Goal: Task Accomplishment & Management: Manage account settings

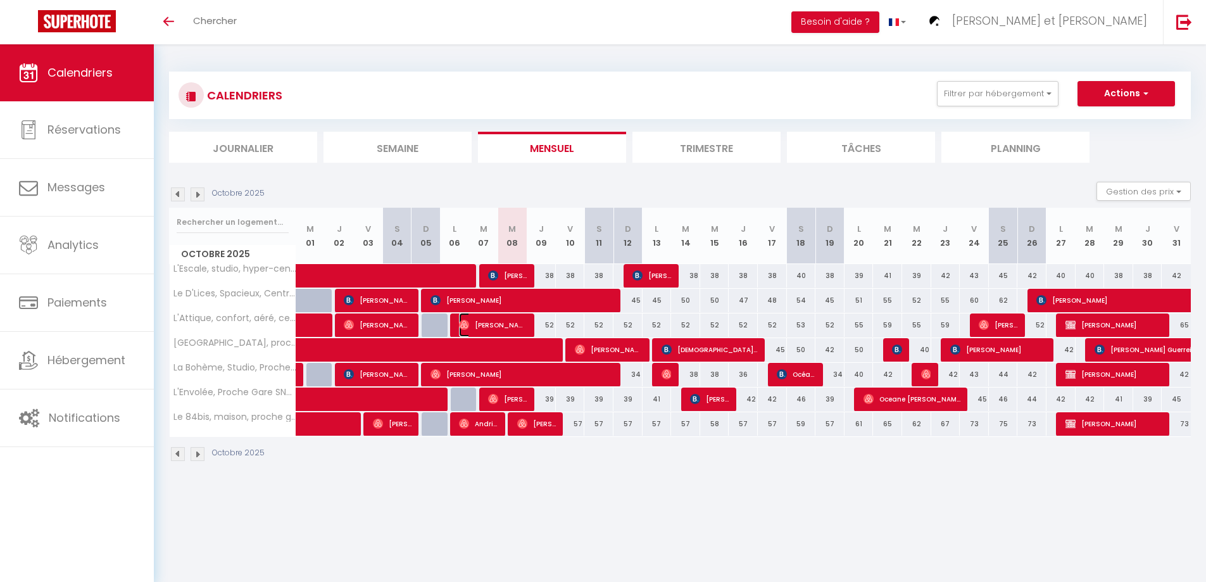
click at [508, 324] on span "[PERSON_NAME]" at bounding box center [493, 325] width 68 height 24
select select "OK"
select select "0"
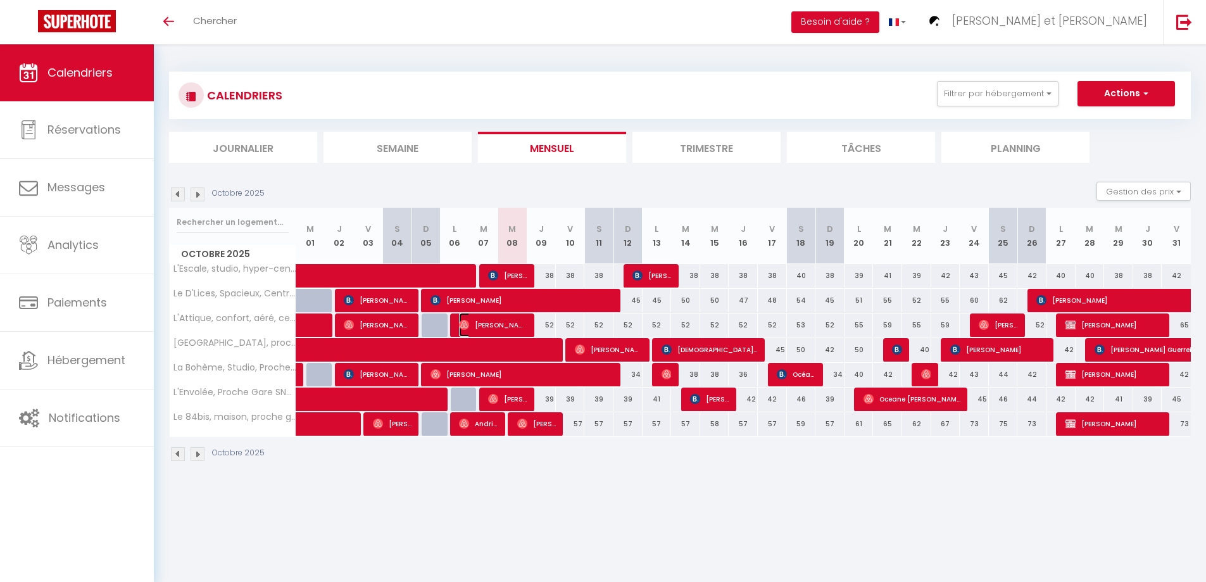
select select "1"
select select
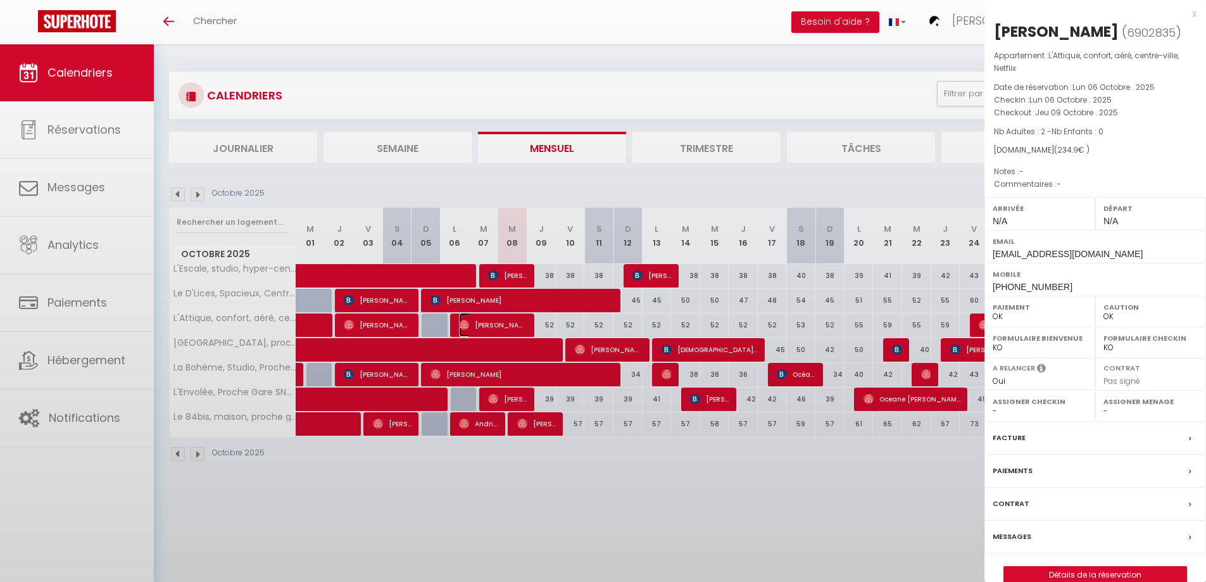
select select "44932"
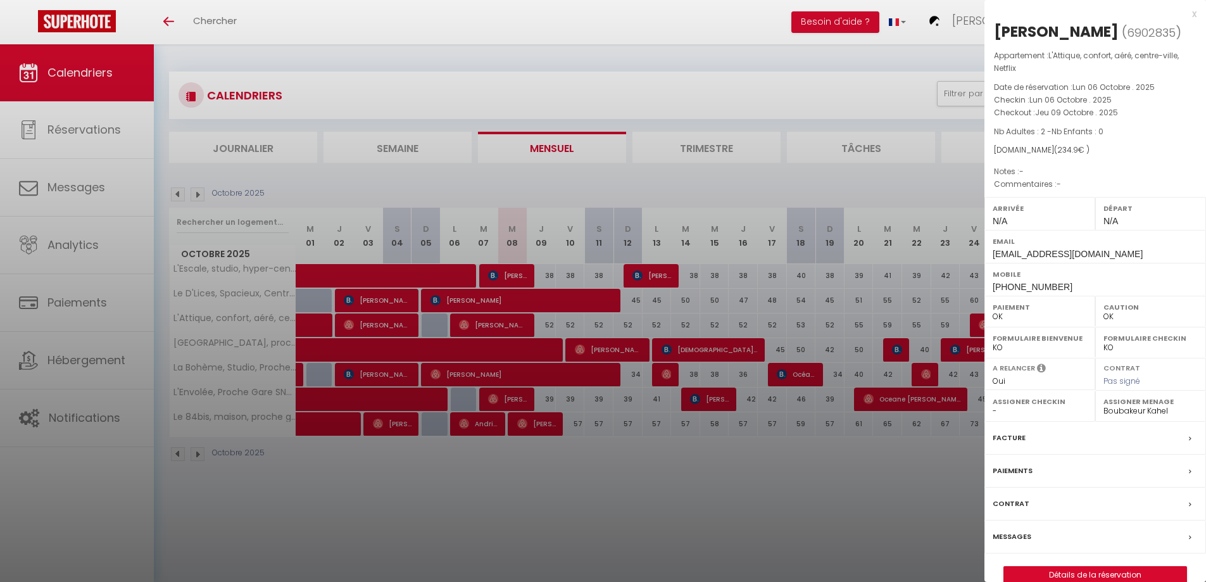
click at [706, 15] on div at bounding box center [603, 291] width 1206 height 582
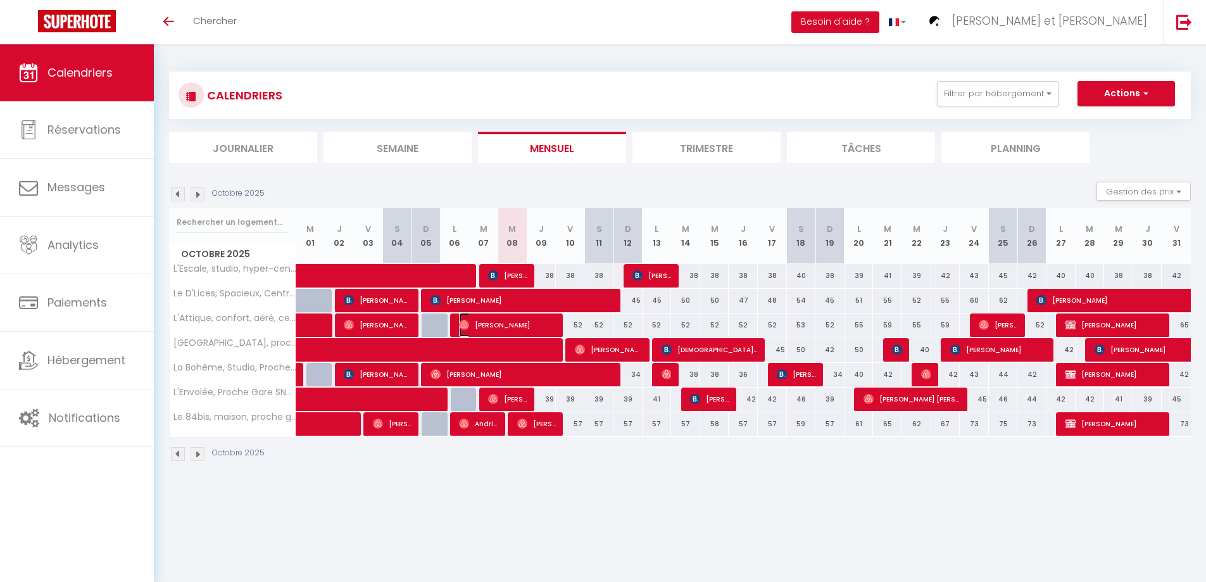
click at [538, 322] on span "[PERSON_NAME]" at bounding box center [507, 325] width 97 height 24
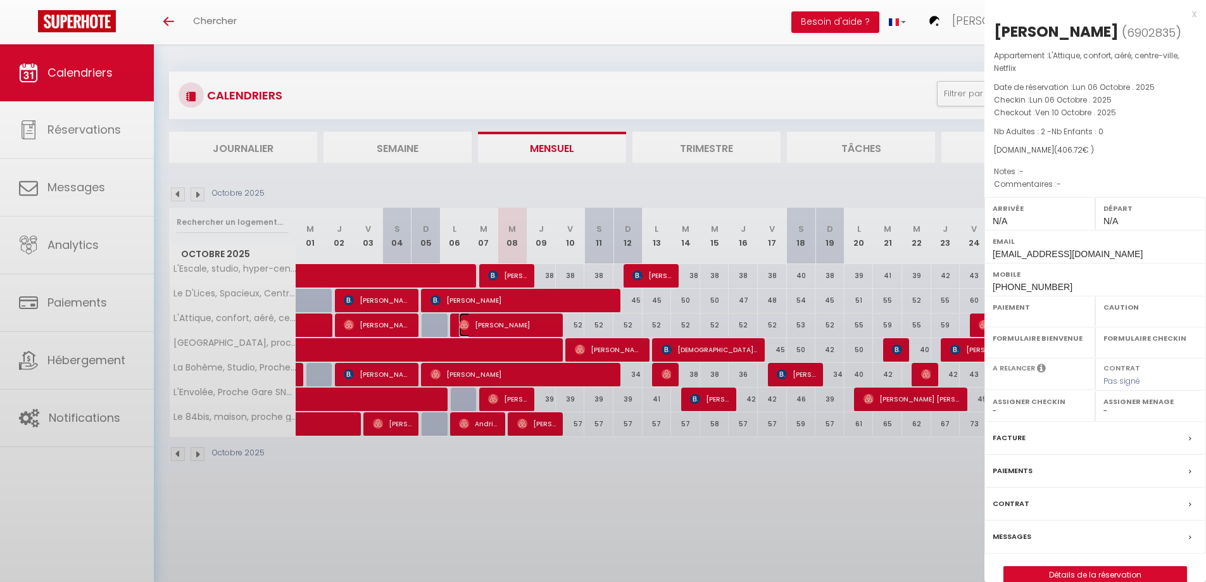
select select "OK"
select select "0"
select select "1"
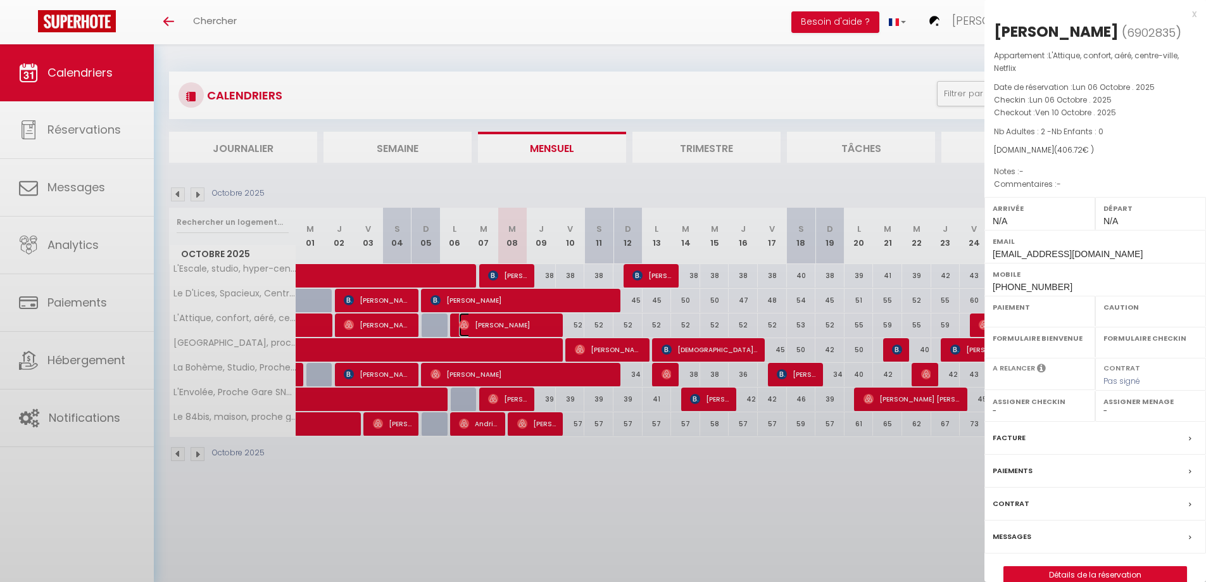
select select
select select "44932"
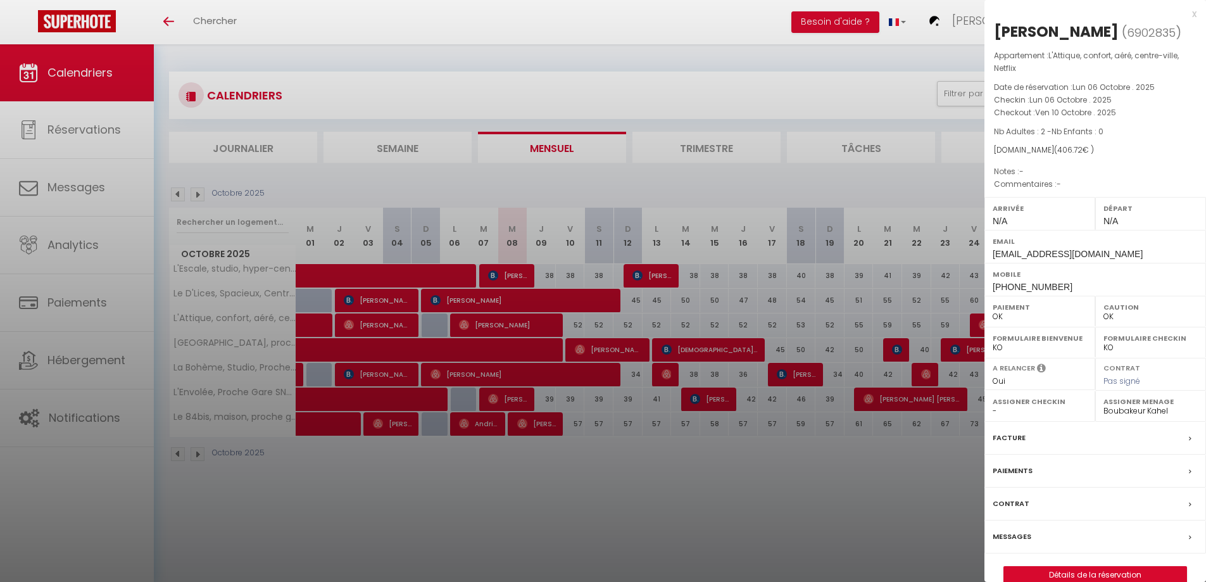
click at [851, 537] on div at bounding box center [603, 291] width 1206 height 582
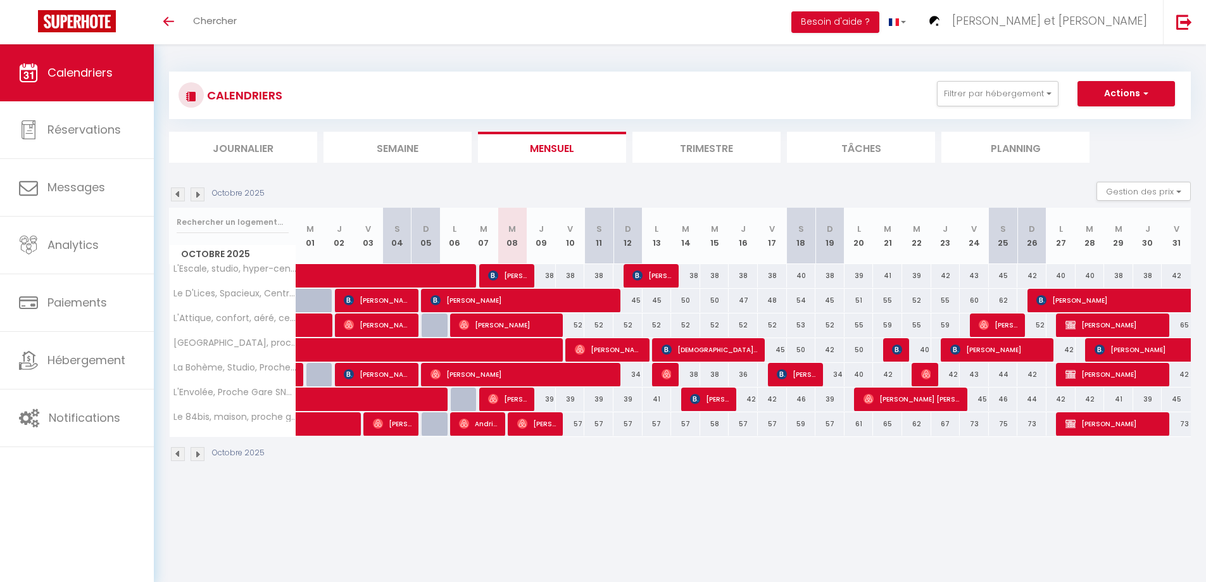
click at [175, 191] on img at bounding box center [178, 194] width 14 height 14
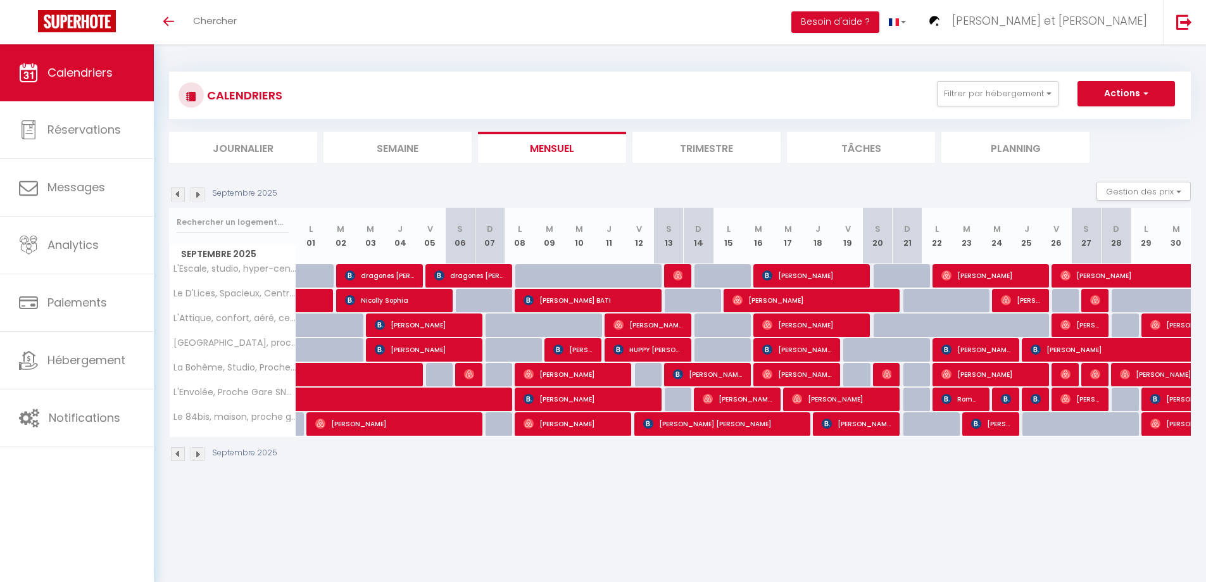
click at [197, 196] on img at bounding box center [198, 194] width 14 height 14
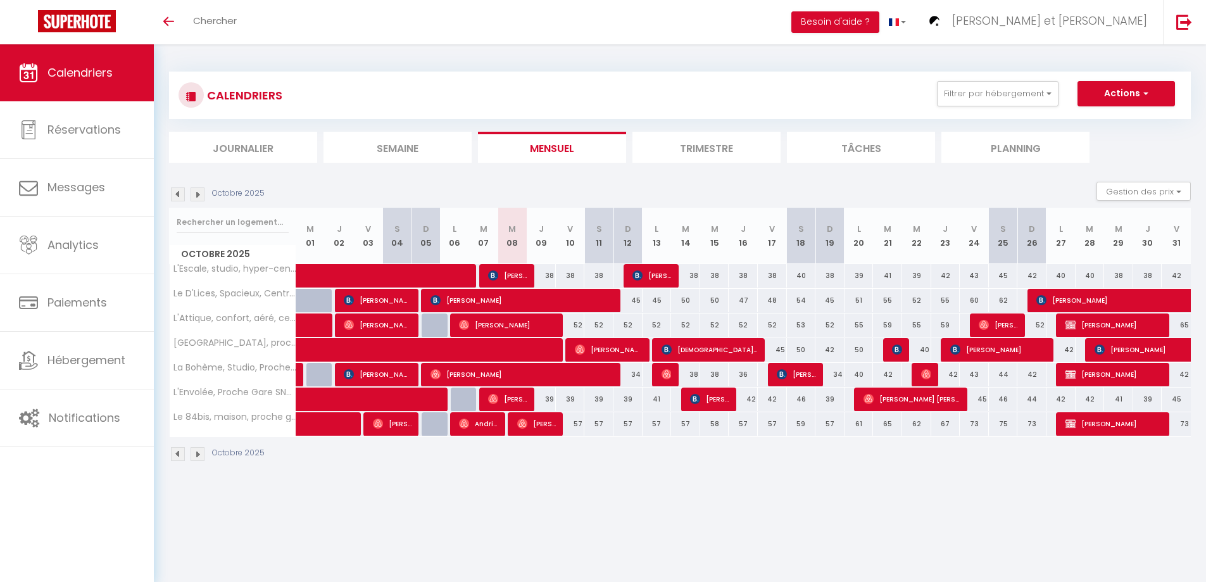
click at [202, 194] on img at bounding box center [198, 194] width 14 height 14
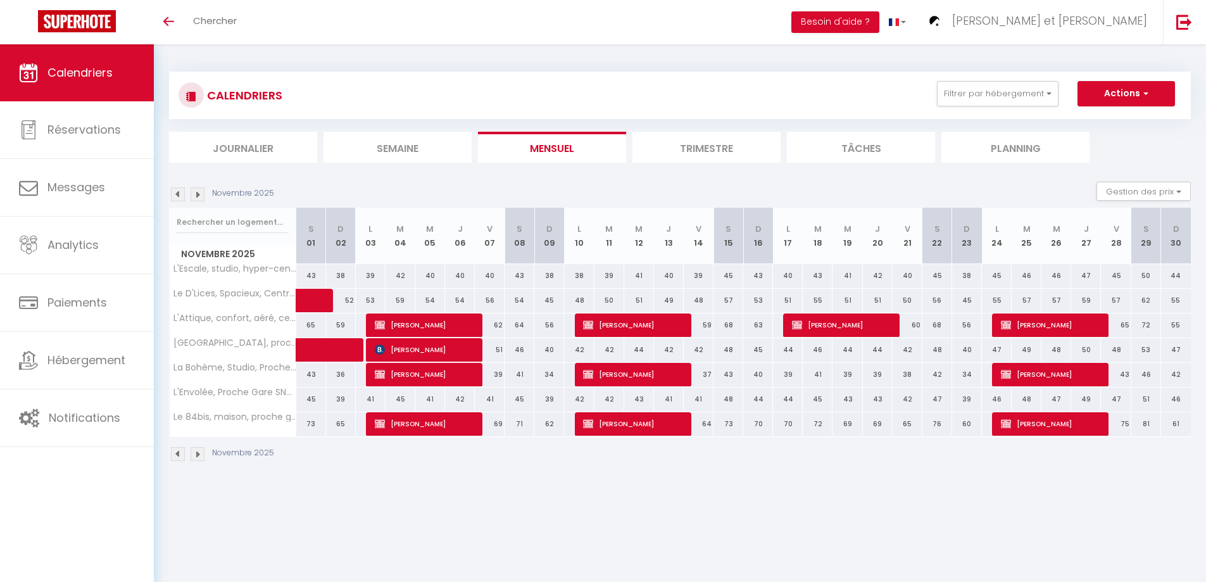
click at [192, 195] on img at bounding box center [198, 194] width 14 height 14
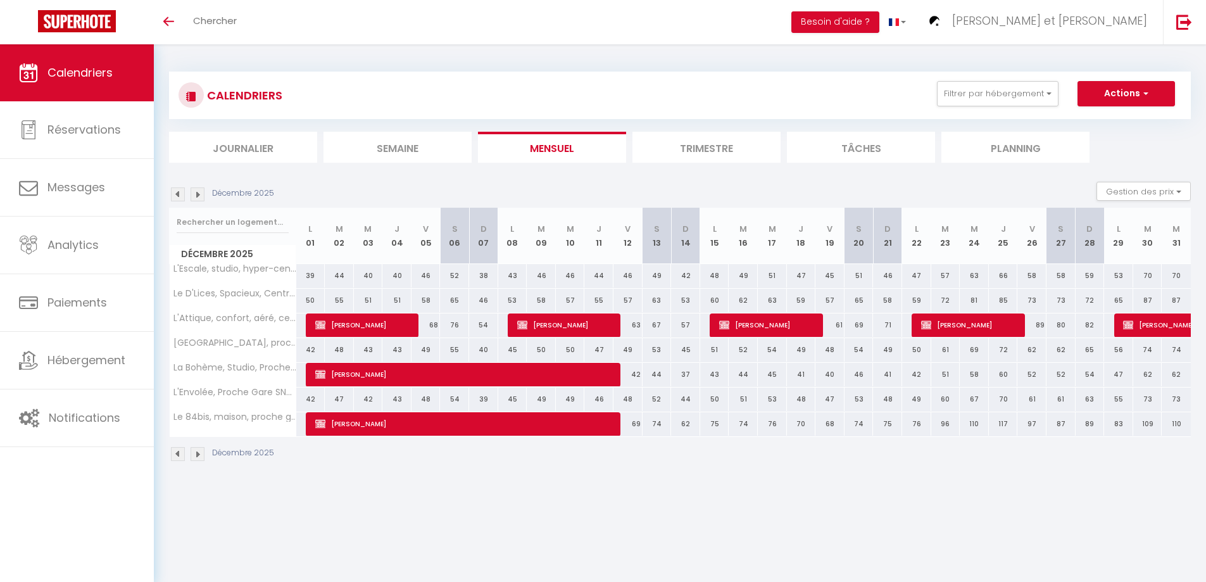
click at [197, 195] on img at bounding box center [198, 194] width 14 height 14
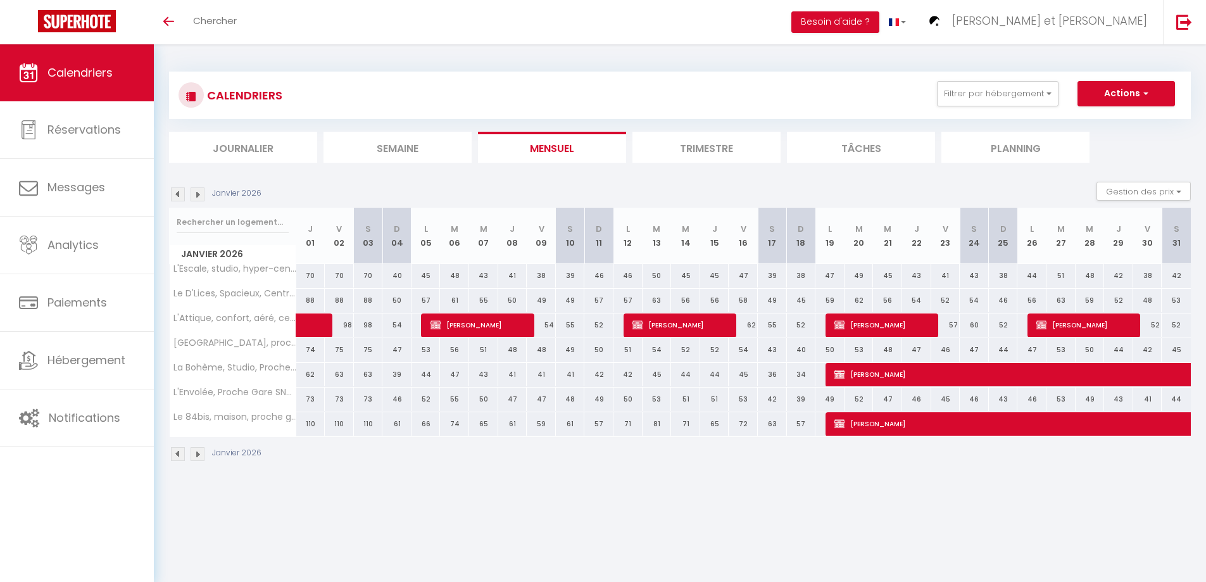
click at [178, 198] on img at bounding box center [178, 194] width 14 height 14
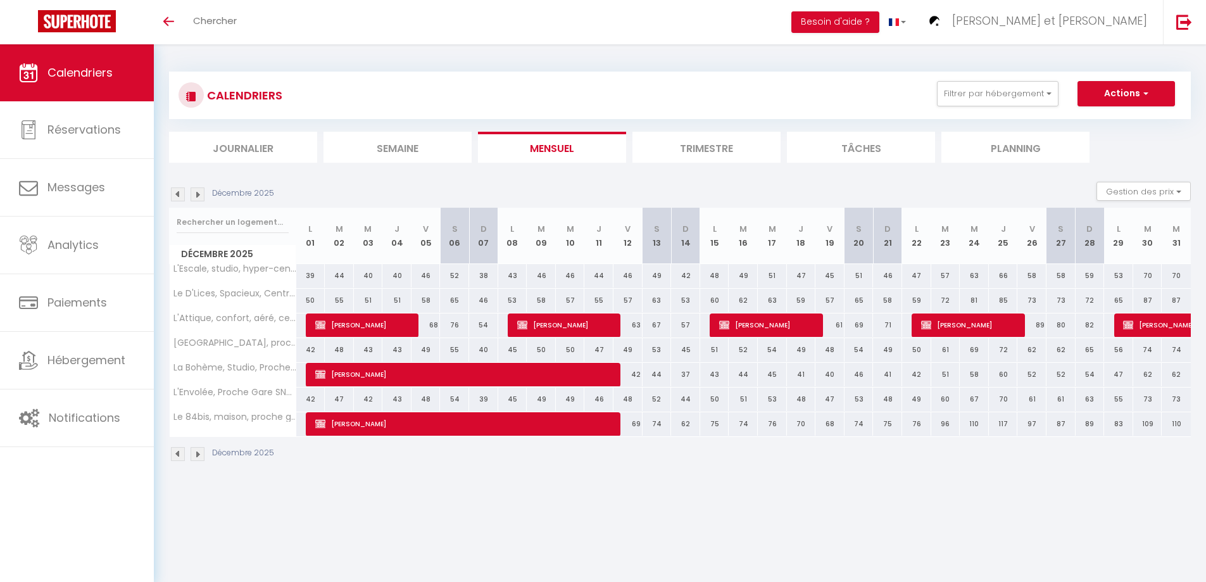
click at [178, 198] on img at bounding box center [178, 194] width 14 height 14
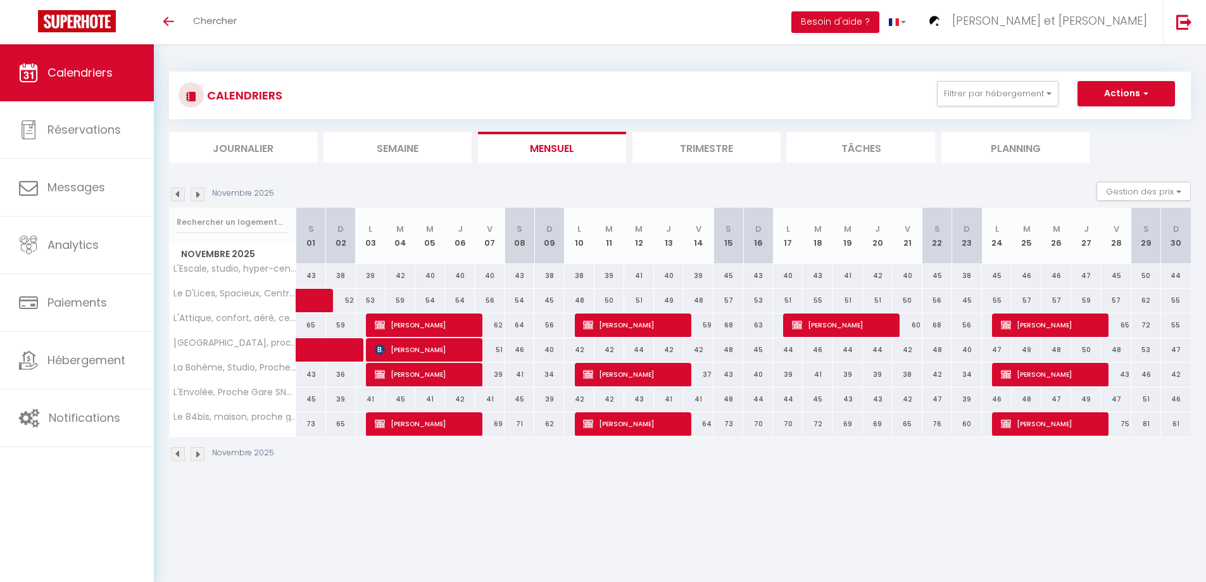
click at [178, 196] on img at bounding box center [178, 194] width 14 height 14
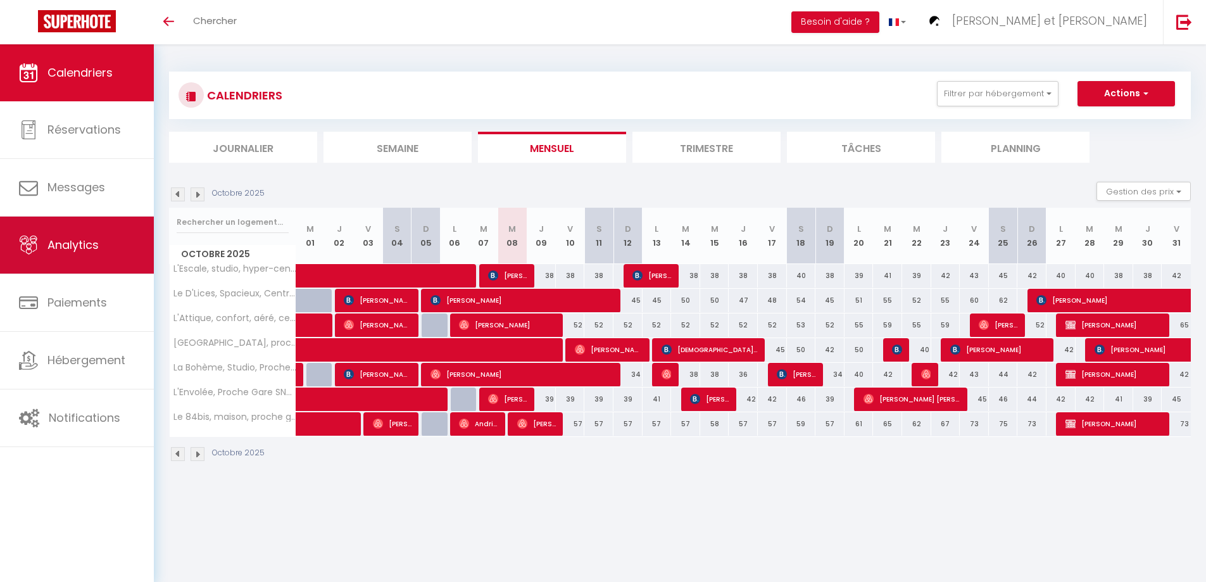
click at [86, 239] on span "Analytics" at bounding box center [72, 245] width 51 height 16
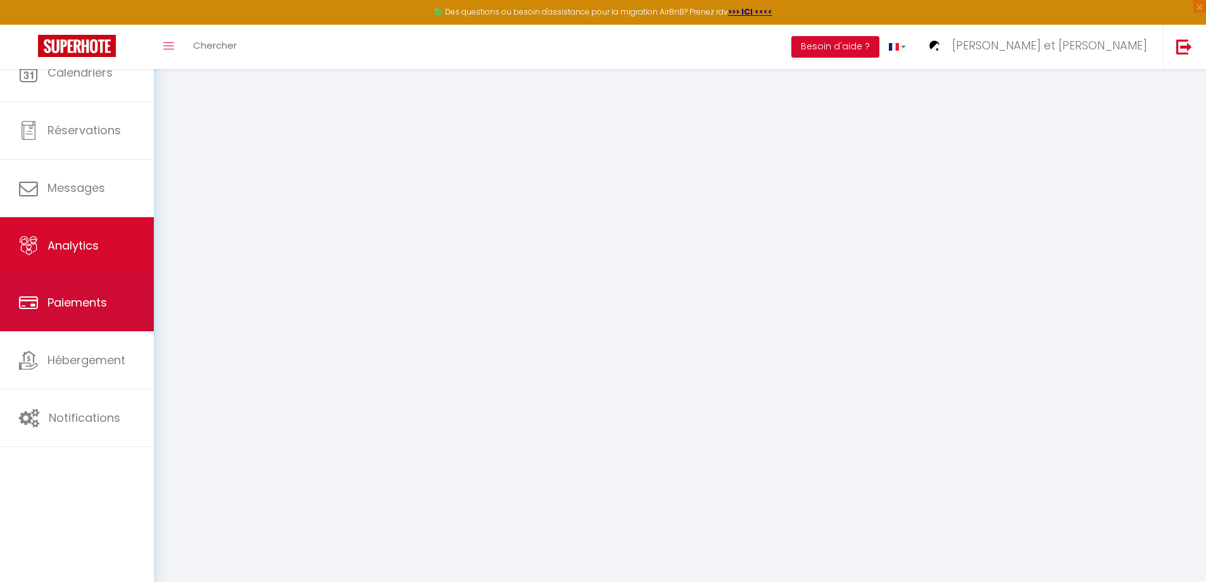
select select "2025"
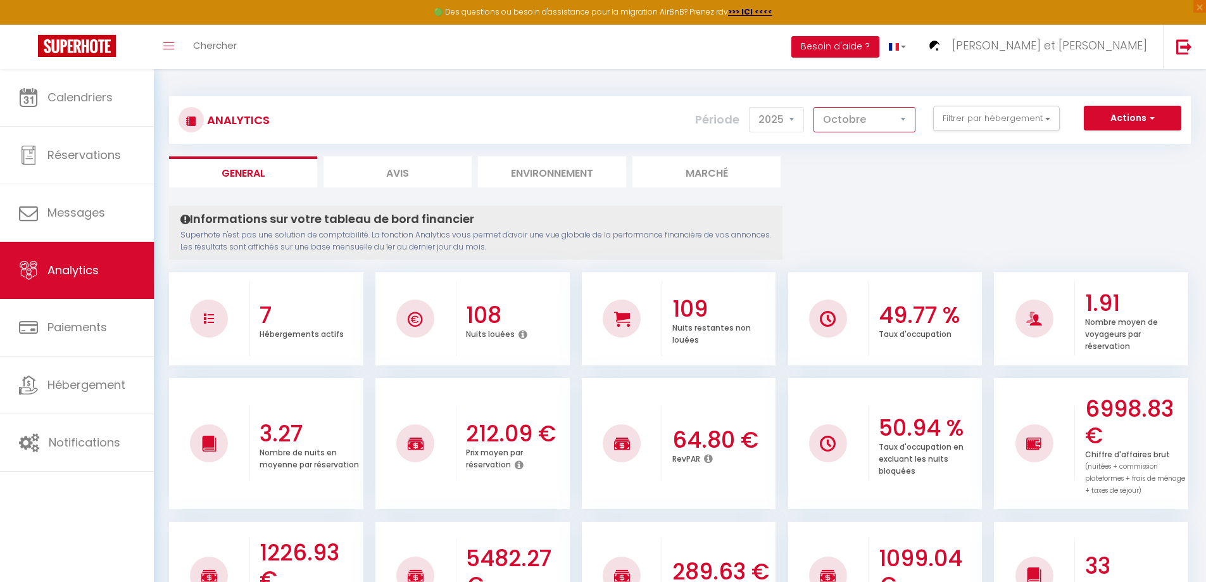
click at [848, 124] on select "Janvier Février Mars Avril Mai Juin Juillet Août Septembre Octobre Novembre Déc…" at bounding box center [864, 119] width 102 height 25
click at [814, 107] on select "Janvier Février Mars Avril Mai Juin Juillet Août Septembre Octobre Novembre Déc…" at bounding box center [864, 119] width 102 height 25
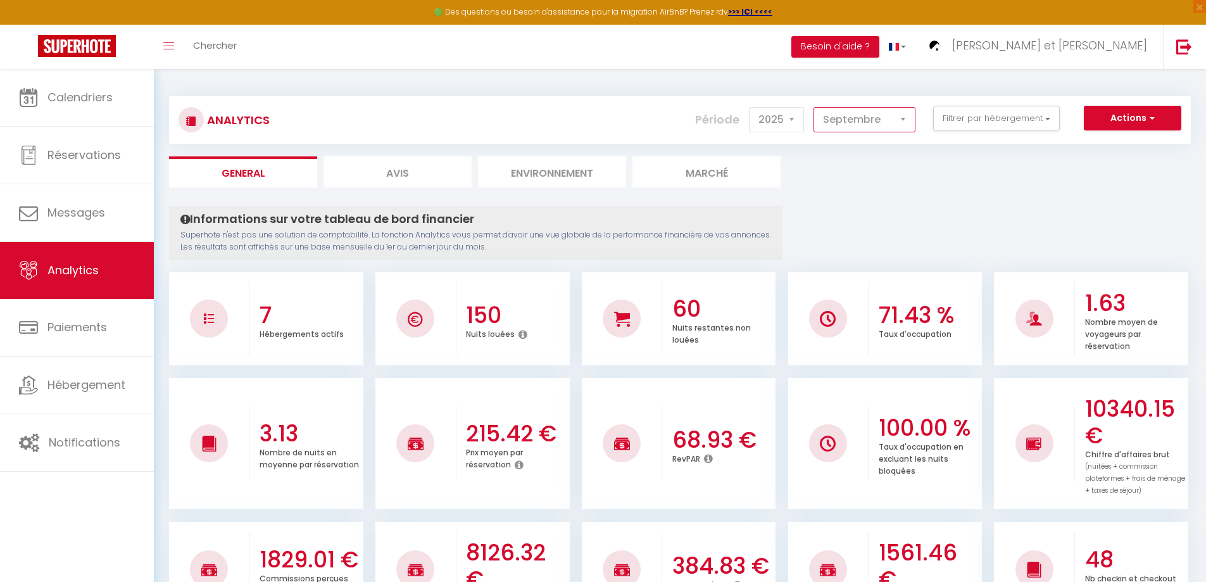
click at [873, 120] on select "Janvier Février Mars Avril Mai Juin Juillet Août Septembre Octobre Novembre Déc…" at bounding box center [864, 119] width 102 height 25
click at [814, 107] on select "Janvier Février Mars Avril Mai Juin Juillet Août Septembre Octobre Novembre Déc…" at bounding box center [864, 119] width 102 height 25
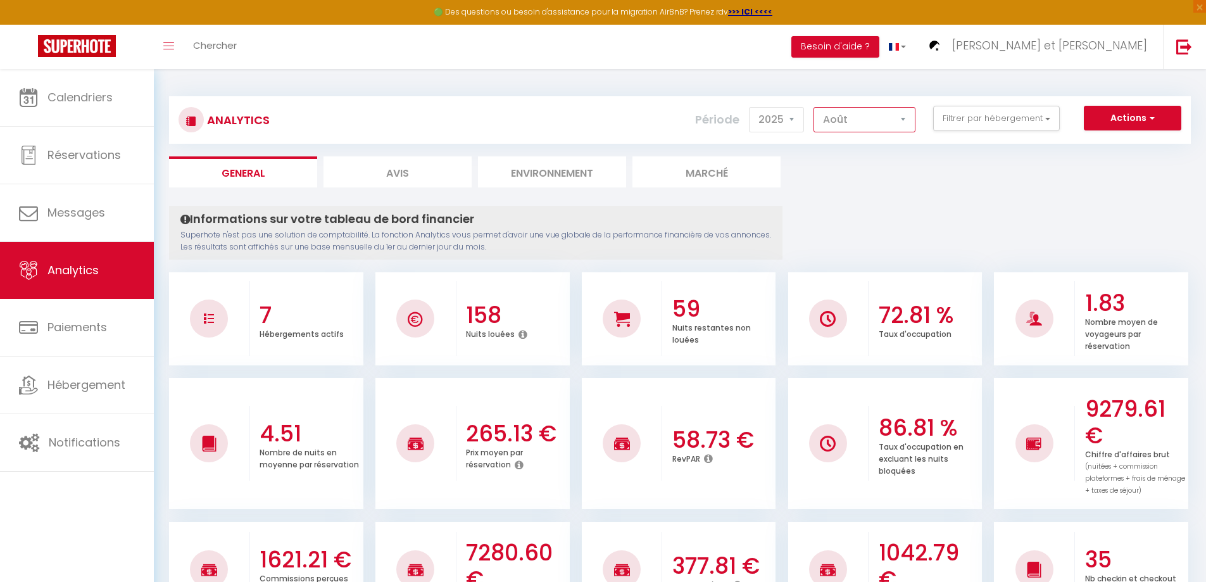
click at [873, 118] on select "Janvier Février Mars Avril Mai Juin Juillet Août Septembre Octobre Novembre Déc…" at bounding box center [864, 119] width 102 height 25
select select "10"
click at [814, 107] on select "Janvier Février Mars Avril Mai Juin Juillet Août Septembre Octobre Novembre Déc…" at bounding box center [864, 119] width 102 height 25
